Goal: Task Accomplishment & Management: Complete application form

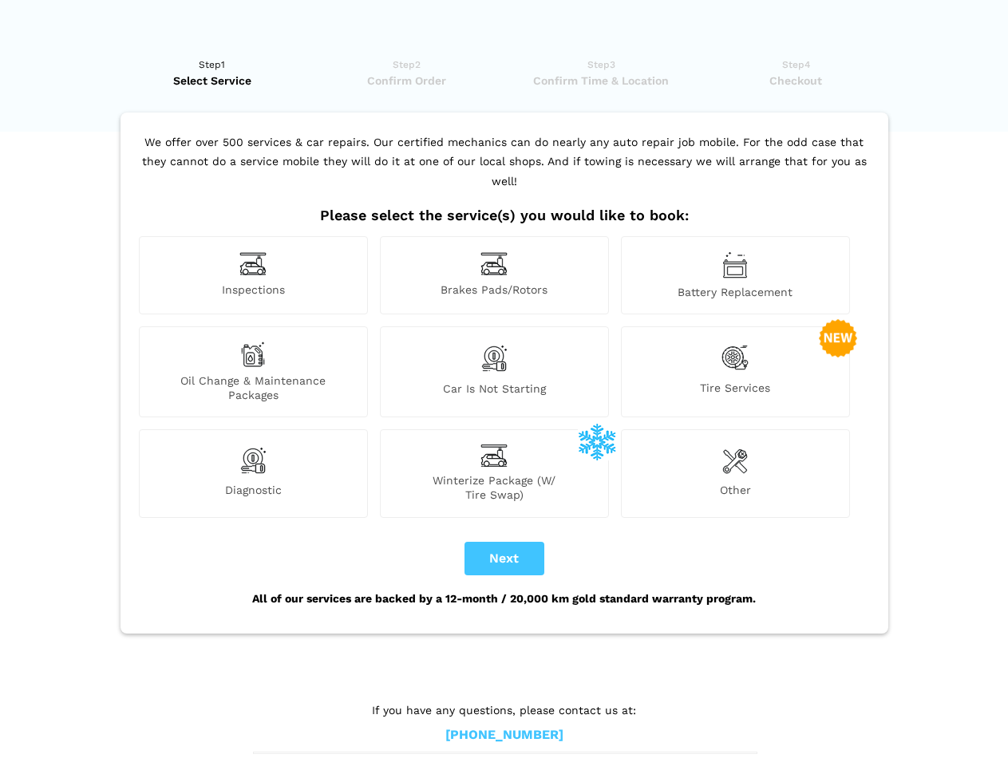
click at [253, 275] on img at bounding box center [252, 263] width 27 height 25
click at [494, 275] on img at bounding box center [493, 263] width 27 height 25
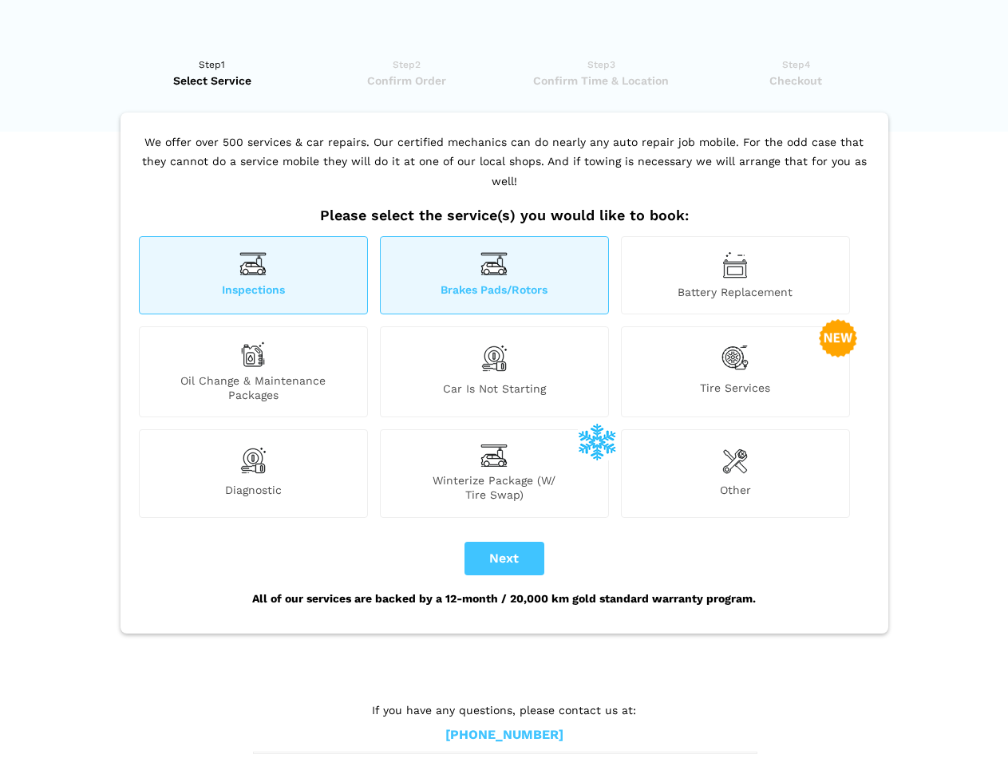
click at [735, 275] on img at bounding box center [735, 264] width 26 height 27
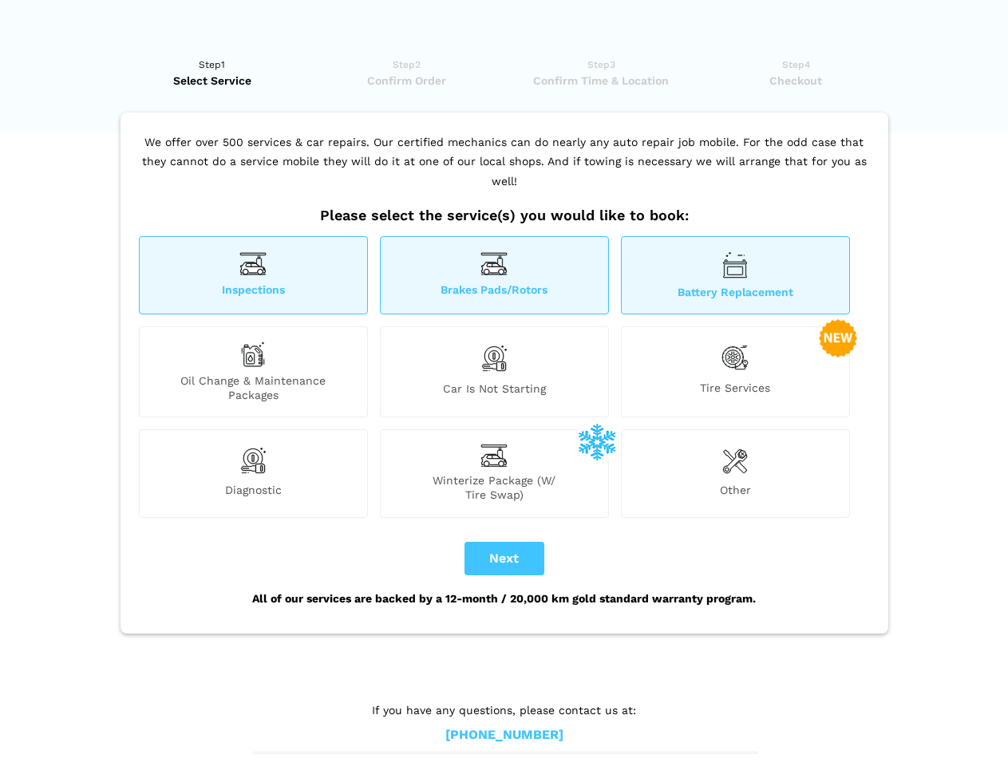
click at [253, 372] on div "Oil Change & Maintenance Packages" at bounding box center [253, 371] width 229 height 91
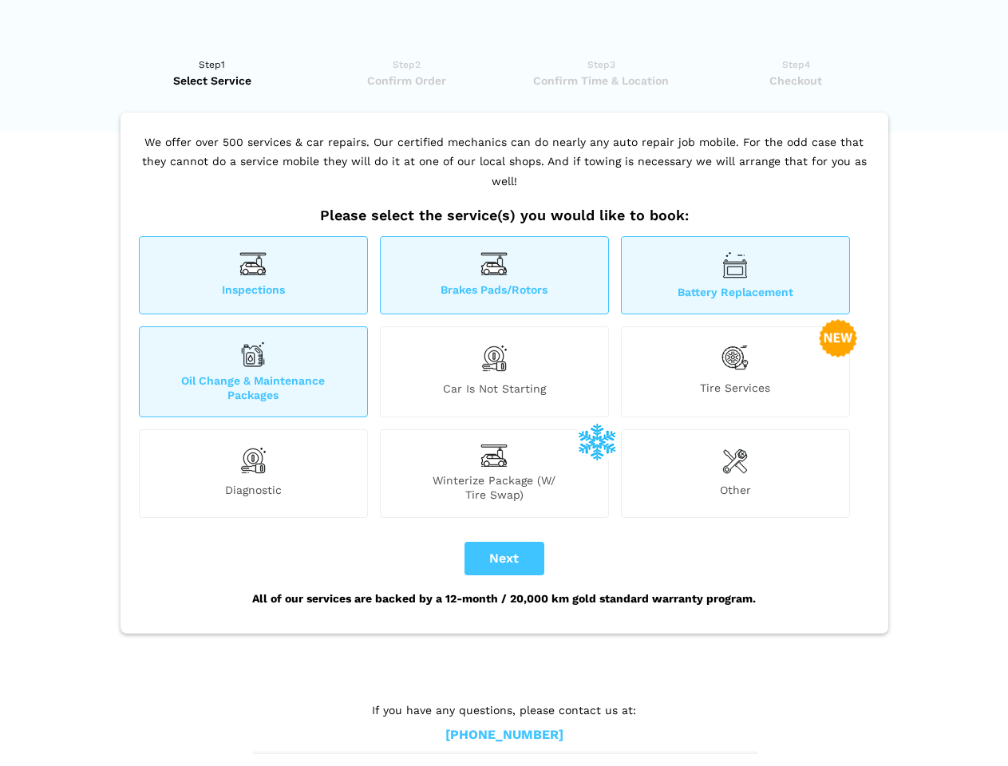
click at [494, 372] on img at bounding box center [493, 358] width 27 height 34
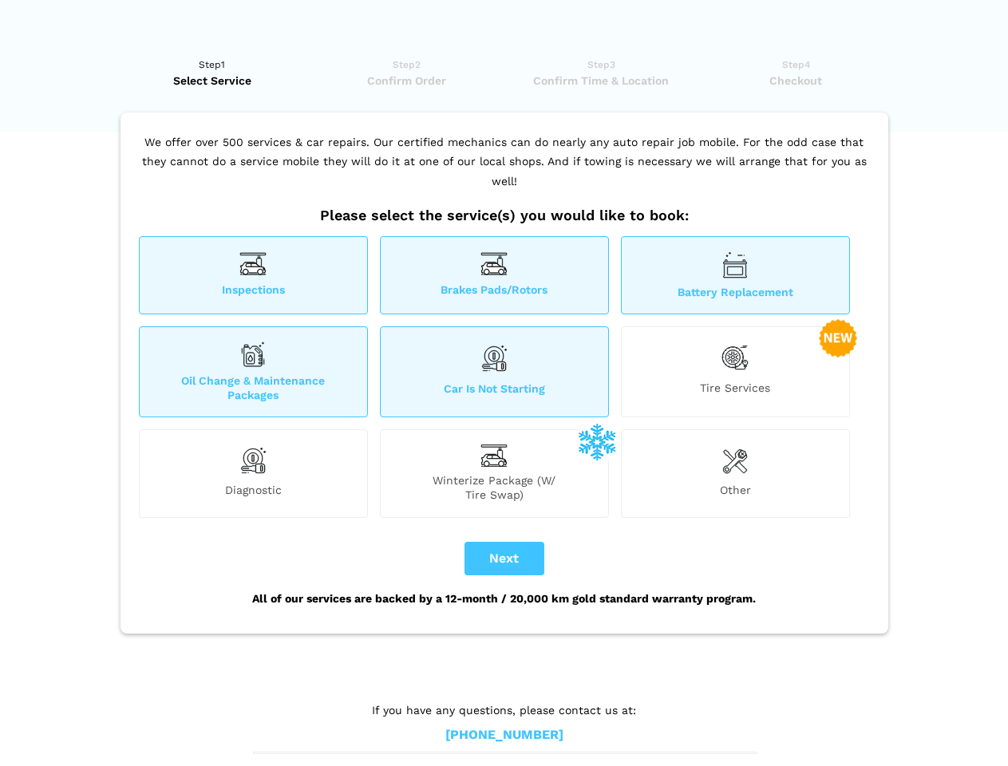
click at [735, 372] on img at bounding box center [734, 357] width 27 height 33
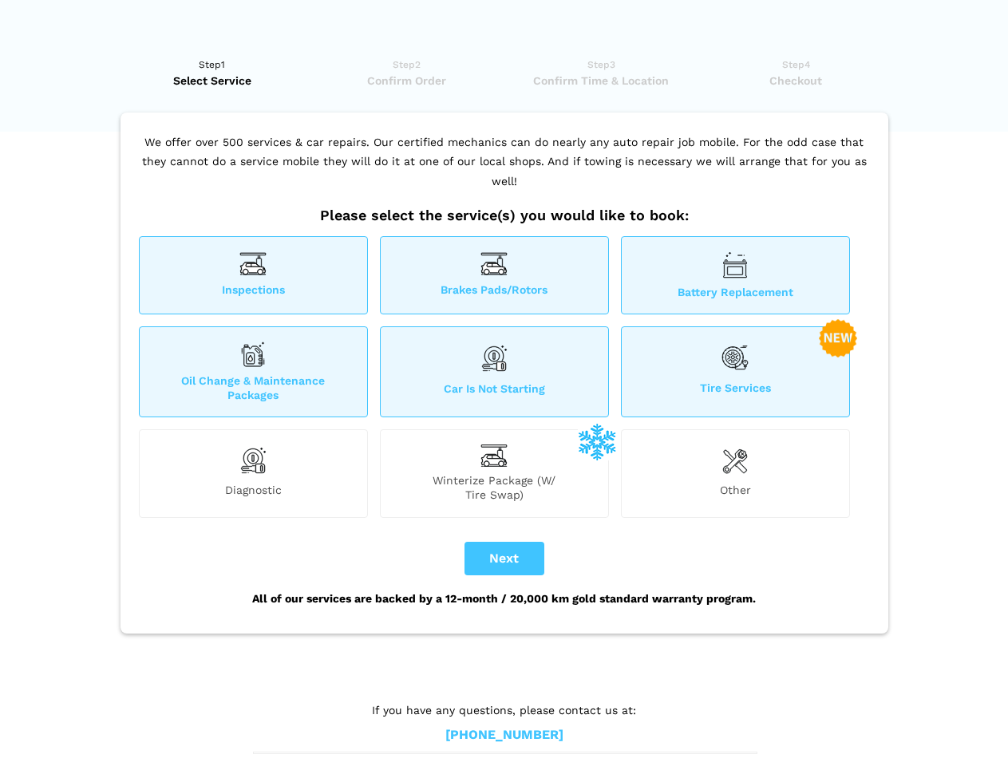
click at [253, 473] on img at bounding box center [252, 460] width 27 height 32
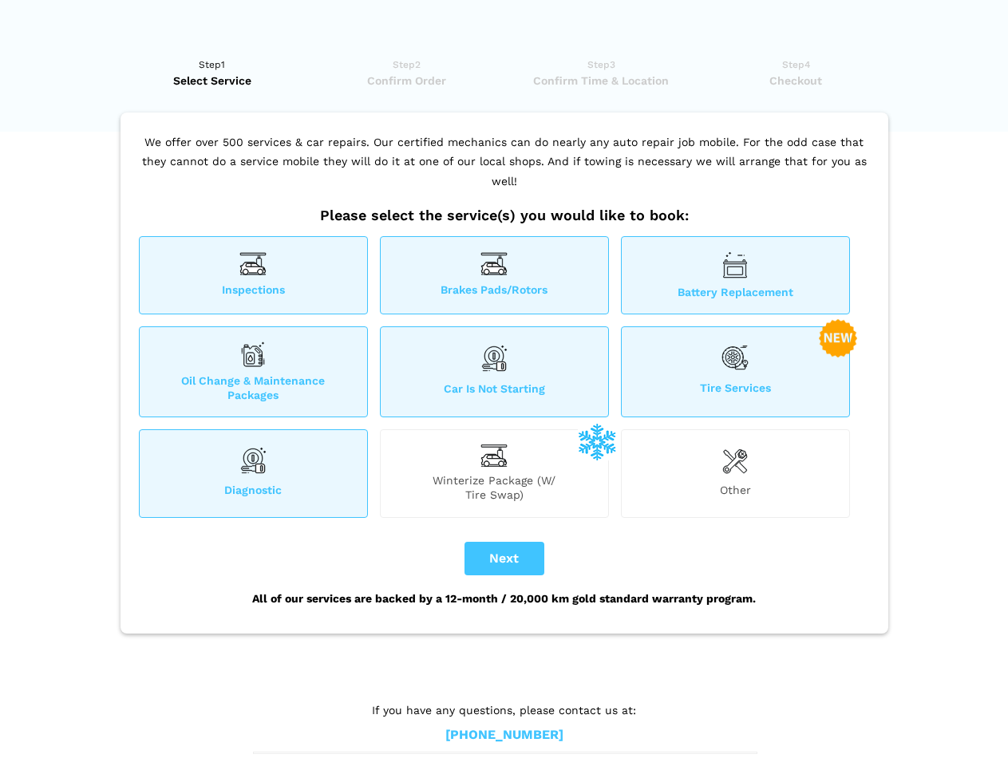
click at [494, 473] on span "Winterize Package (W/ Tire Swap)" at bounding box center [494, 487] width 227 height 29
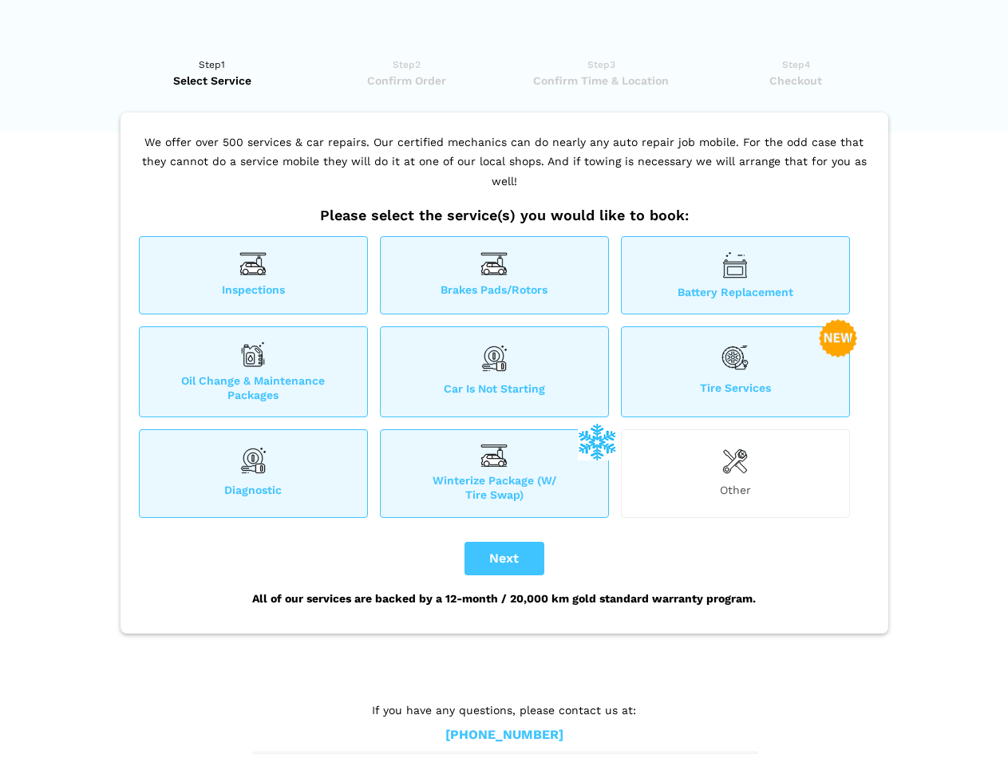
click at [735, 473] on img at bounding box center [735, 460] width 26 height 32
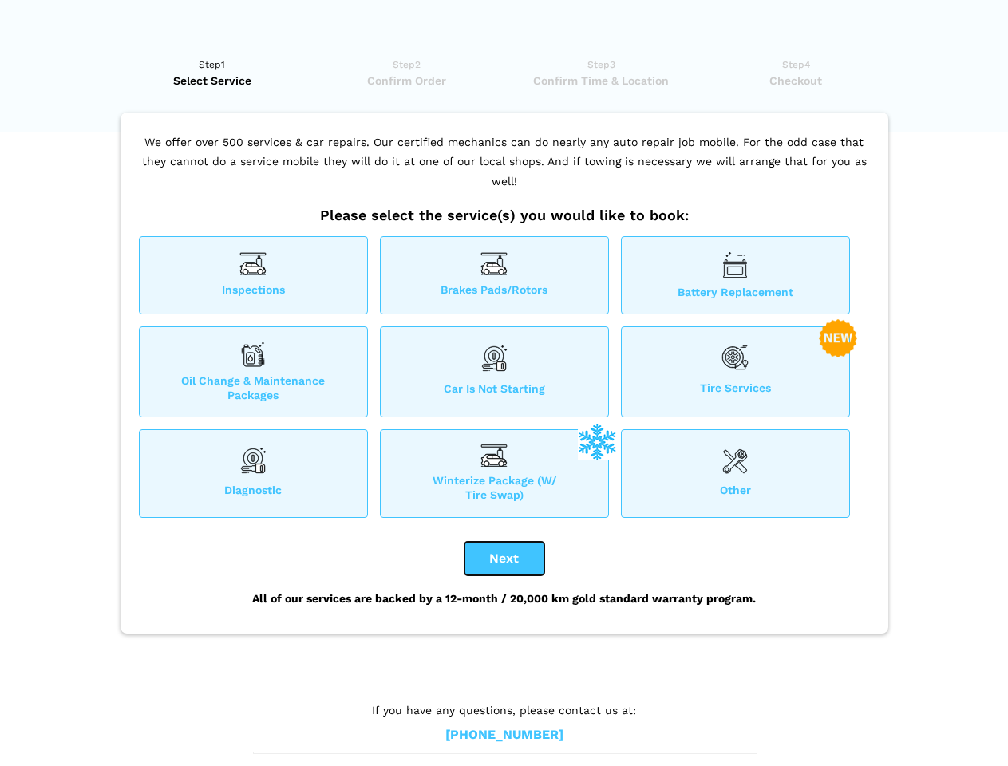
click at [504, 559] on button "Next" at bounding box center [504, 559] width 80 height 34
checkbox input "true"
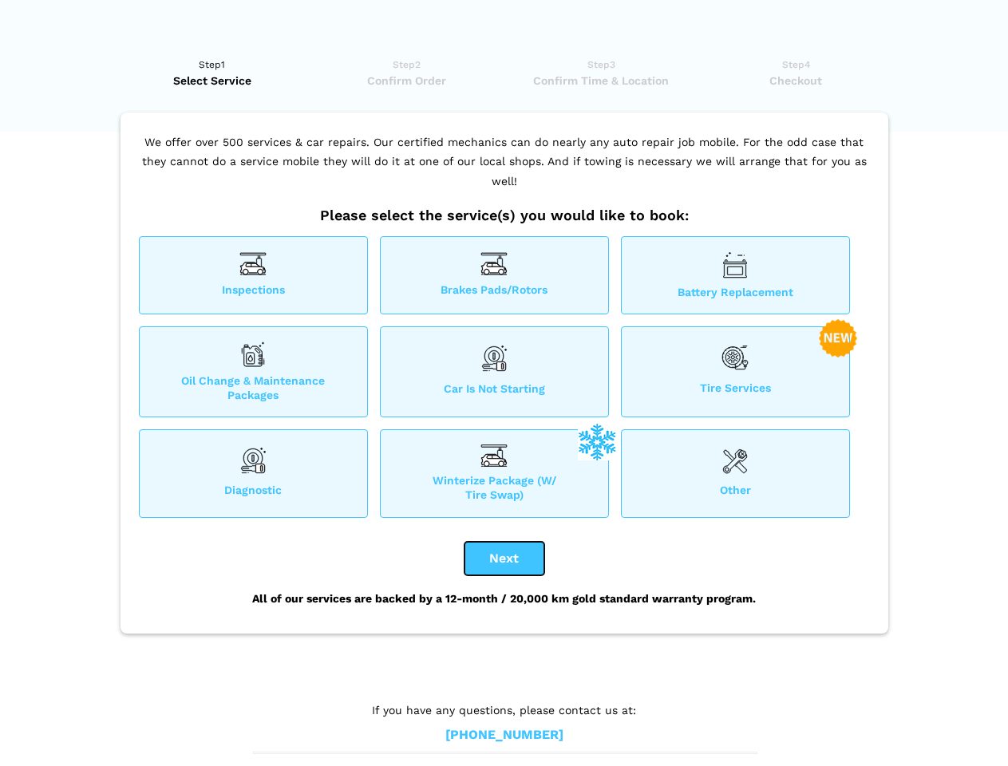
checkbox input "true"
